Goal: Task Accomplishment & Management: Manage account settings

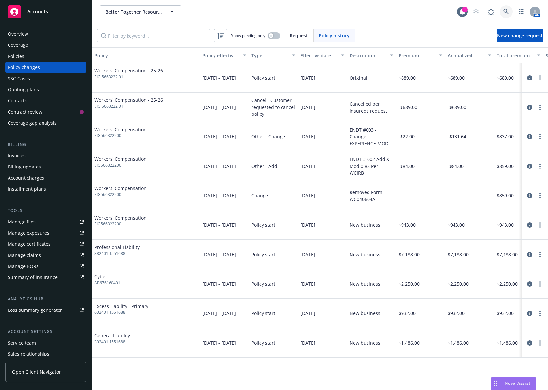
click at [511, 11] on link at bounding box center [506, 11] width 13 height 13
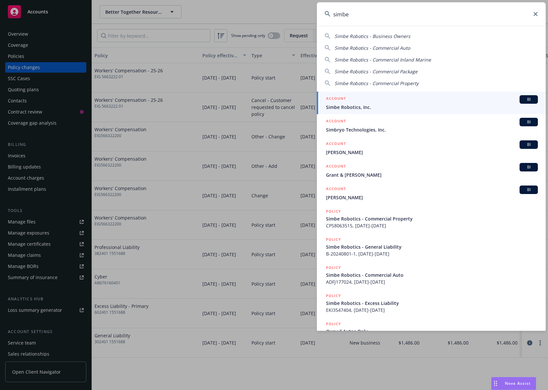
type input "simbe"
click at [390, 100] on div "ACCOUNT BI" at bounding box center [432, 99] width 212 height 9
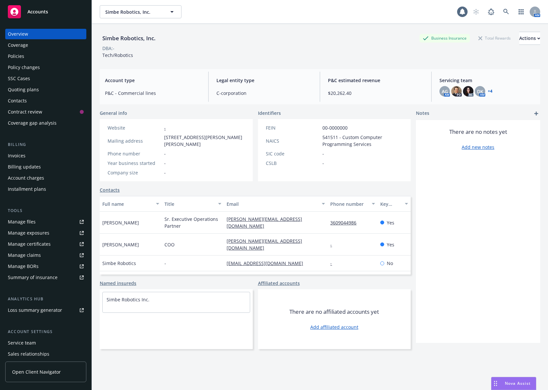
click at [54, 156] on div "Invoices" at bounding box center [46, 155] width 76 height 10
